Goal: Information Seeking & Learning: Learn about a topic

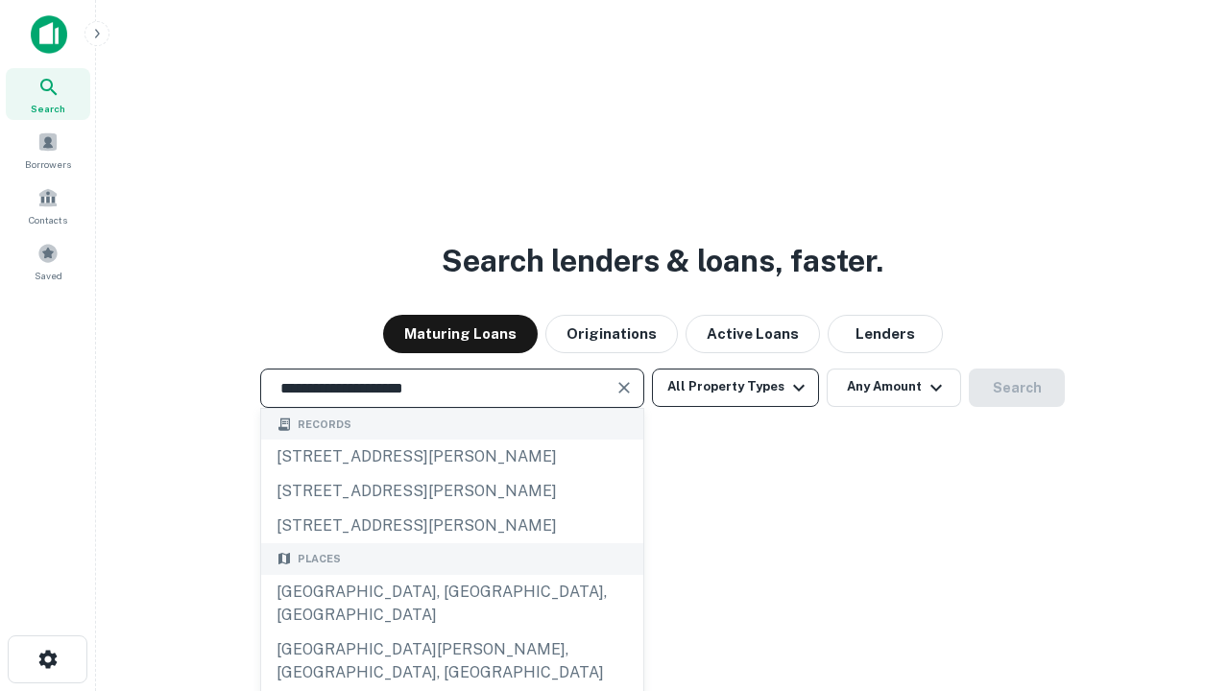
type input "**********"
click at [735, 387] on button "All Property Types" at bounding box center [735, 388] width 167 height 38
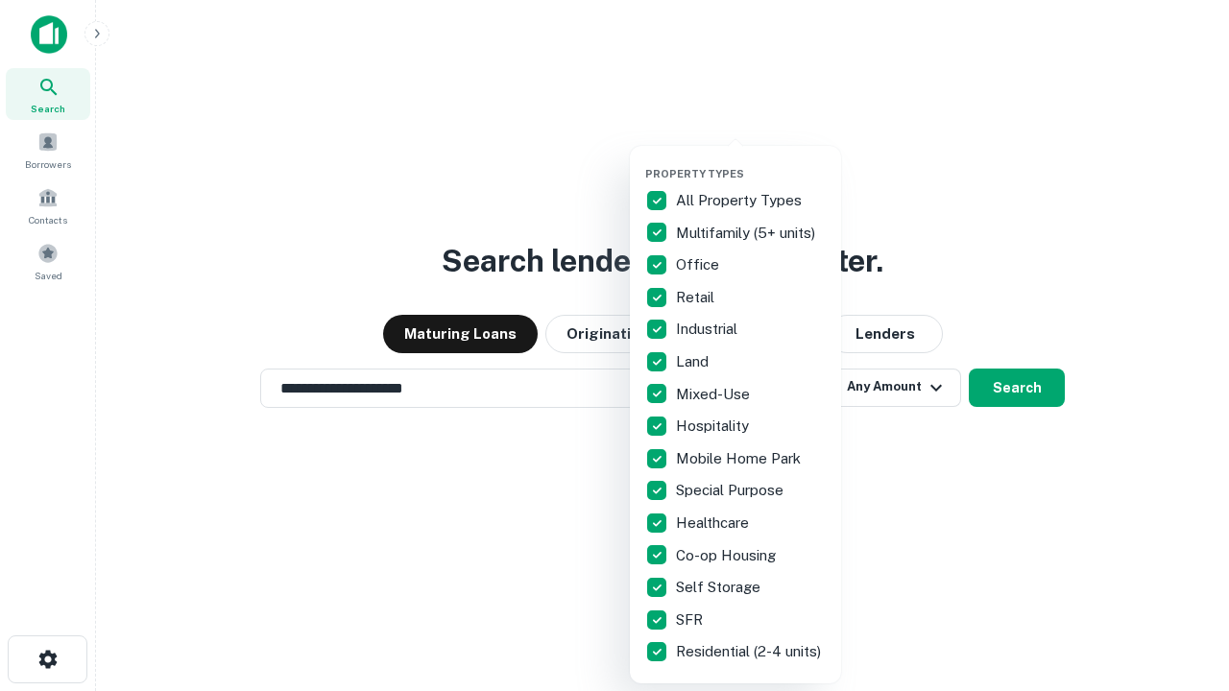
click at [751, 161] on button "button" at bounding box center [750, 161] width 211 height 1
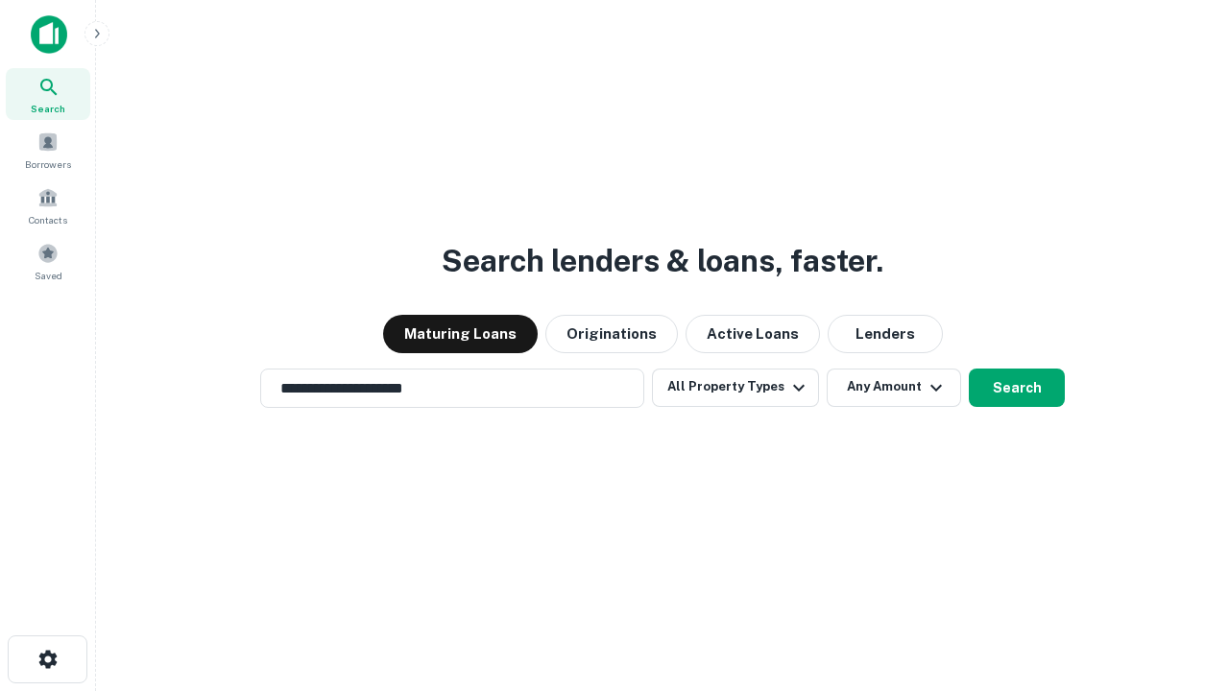
scroll to position [30, 0]
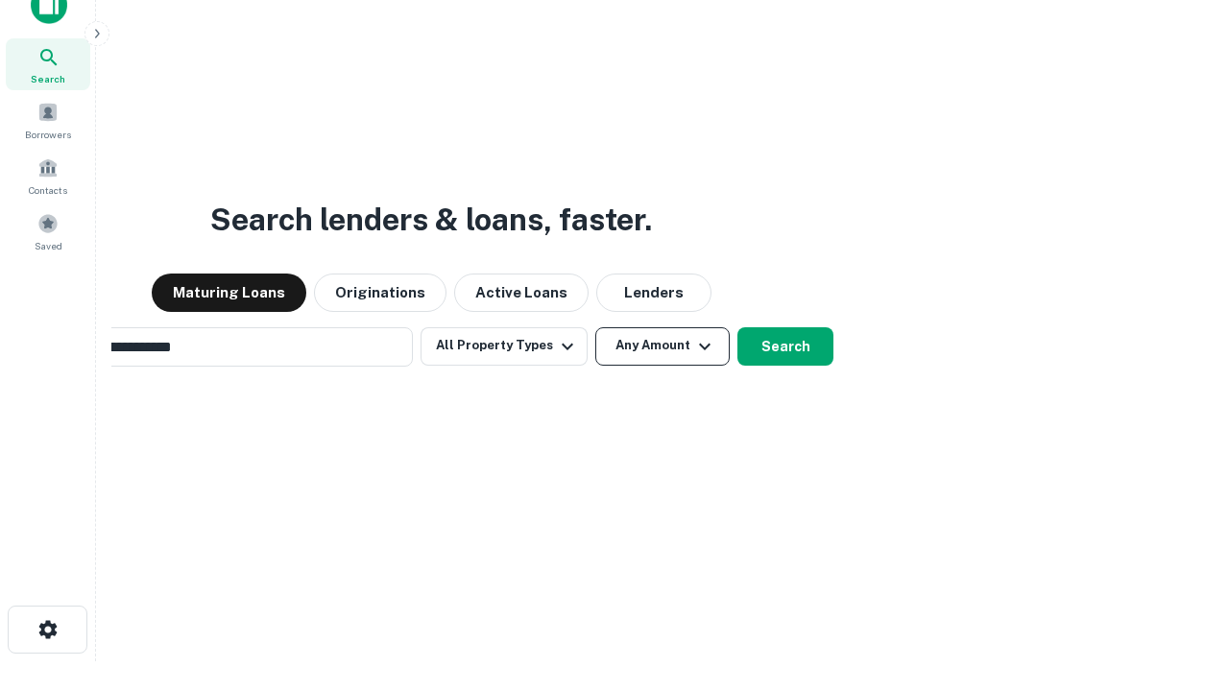
click at [595, 327] on button "Any Amount" at bounding box center [662, 346] width 134 height 38
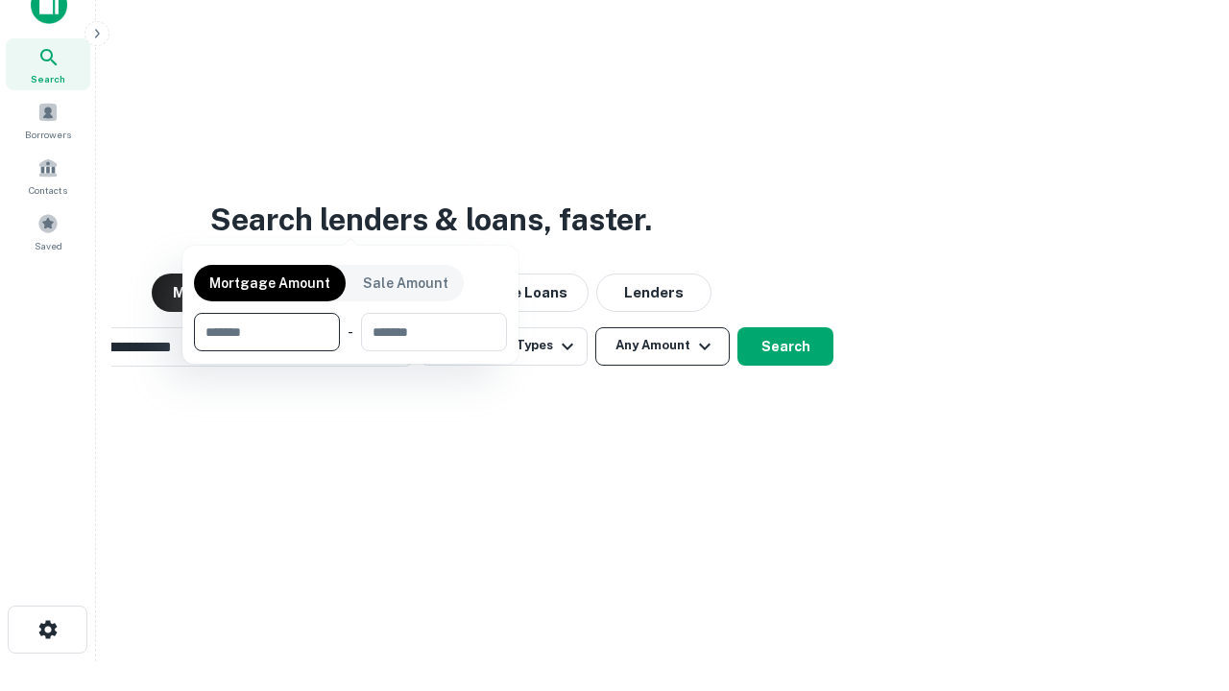
scroll to position [31, 0]
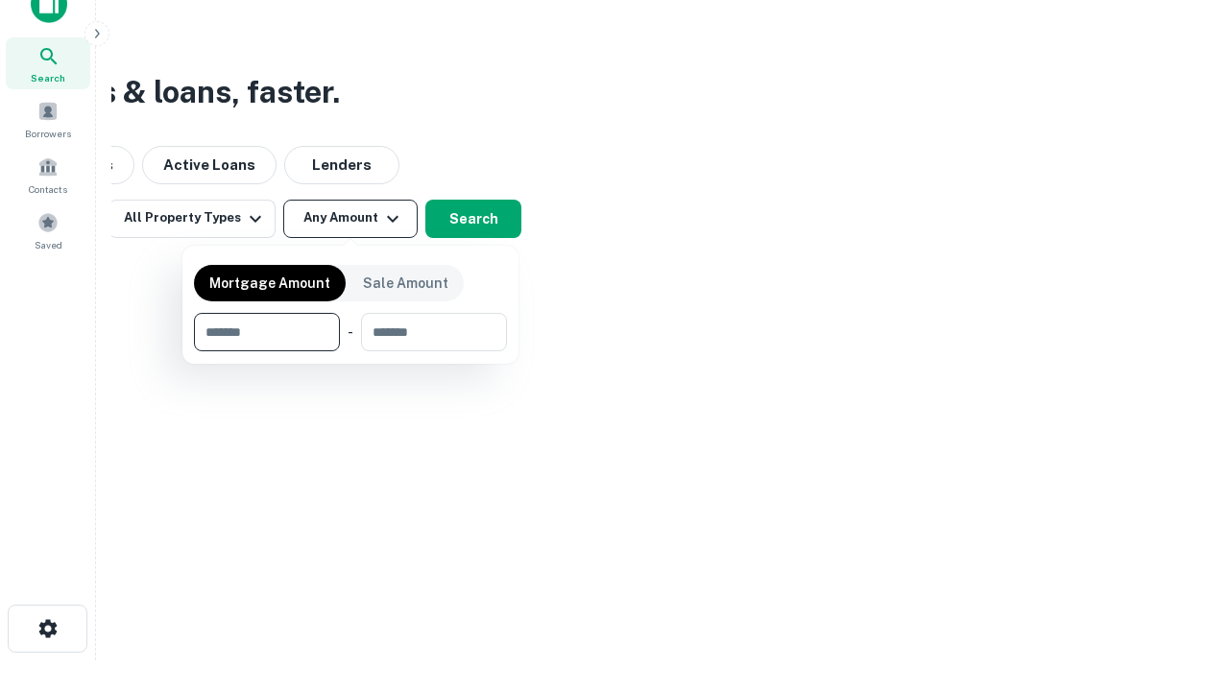
type input "*******"
click at [350, 351] on button "button" at bounding box center [350, 351] width 313 height 1
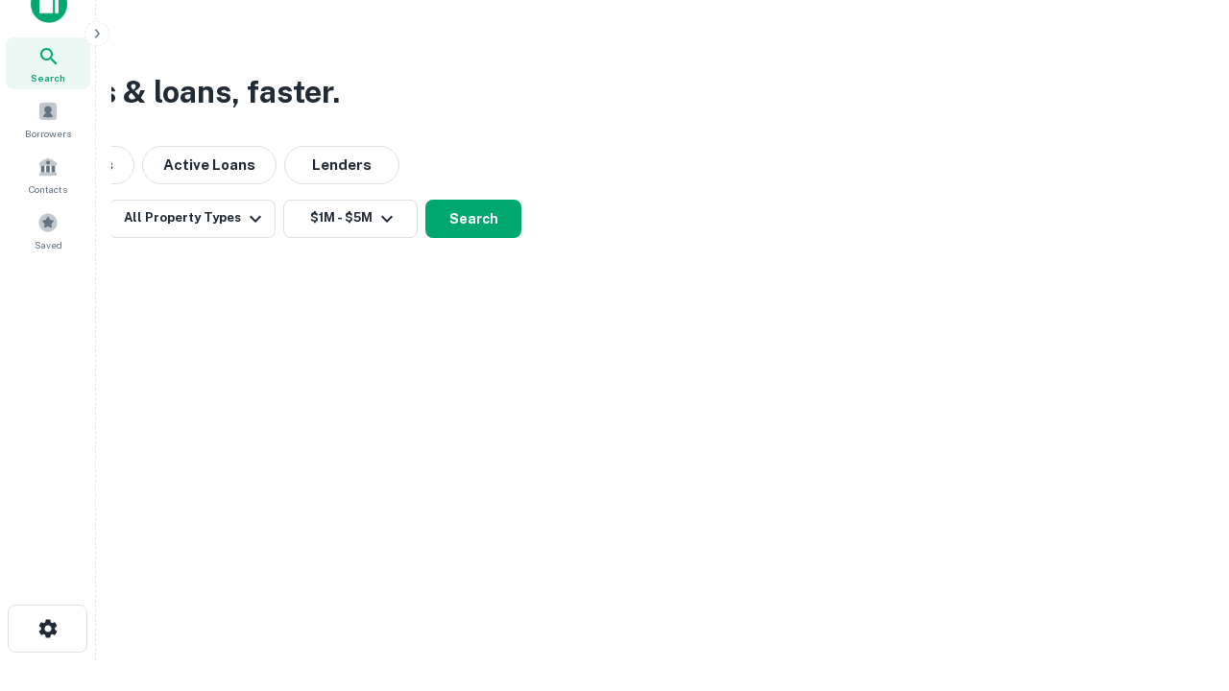
scroll to position [12, 354]
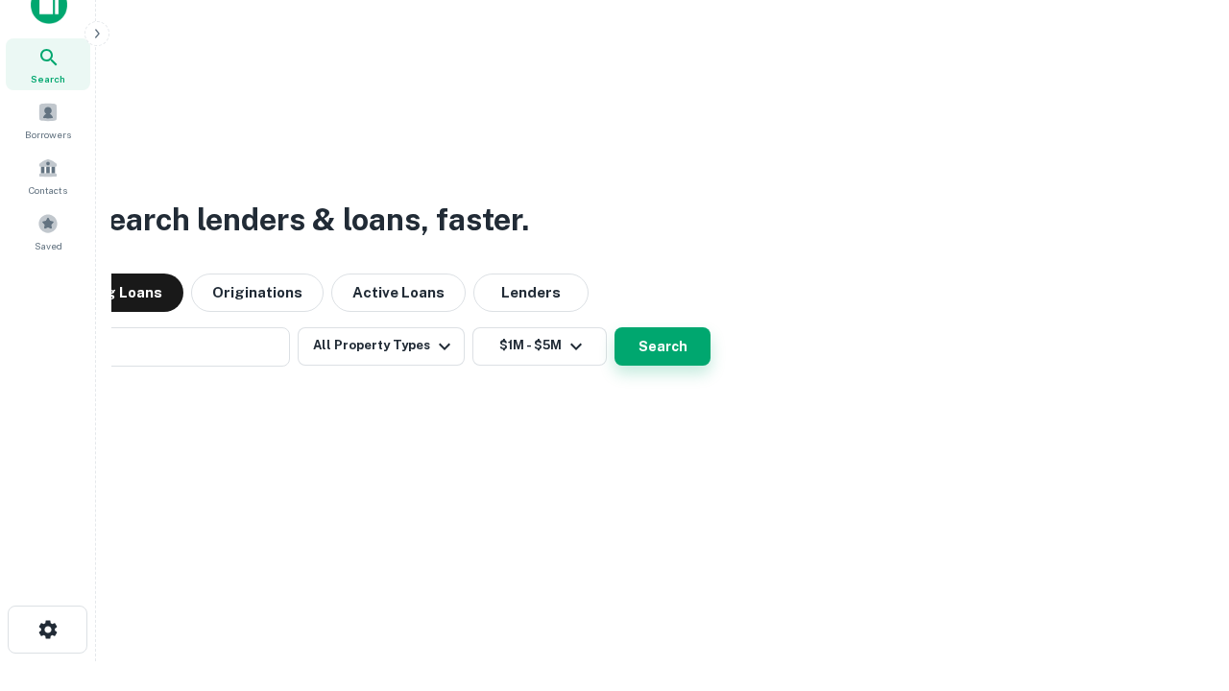
click at [614, 327] on button "Search" at bounding box center [662, 346] width 96 height 38
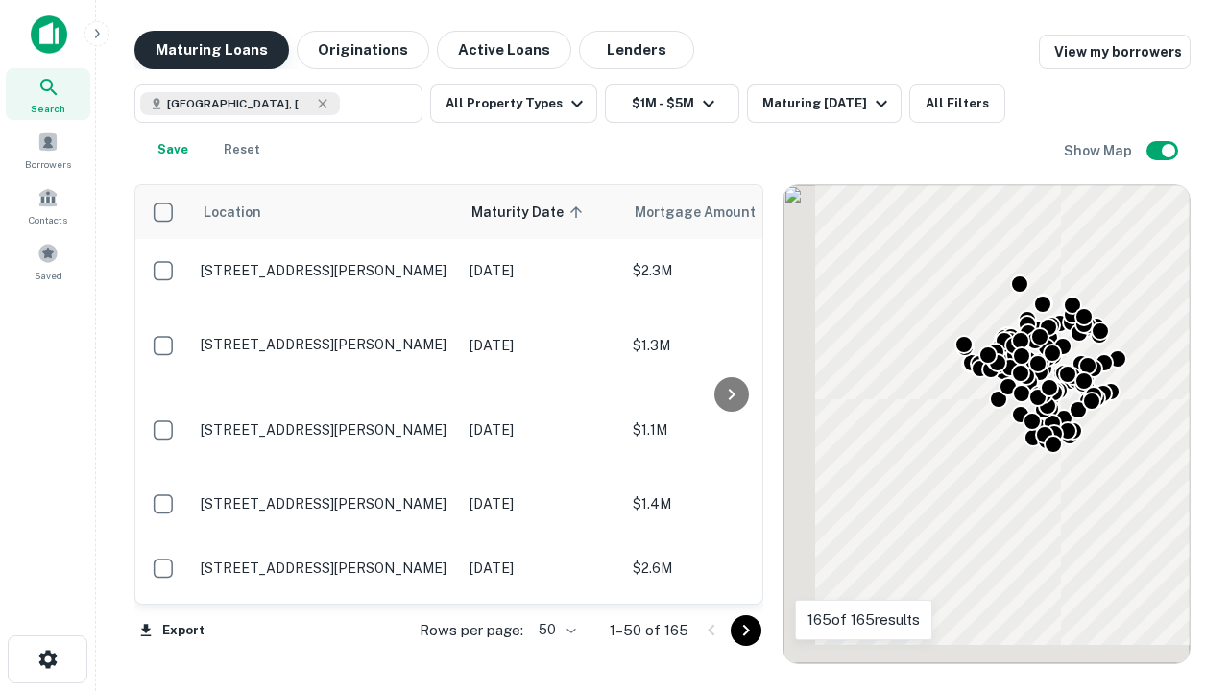
click at [211, 50] on button "Maturing Loans" at bounding box center [211, 50] width 155 height 38
